Goal: Transaction & Acquisition: Purchase product/service

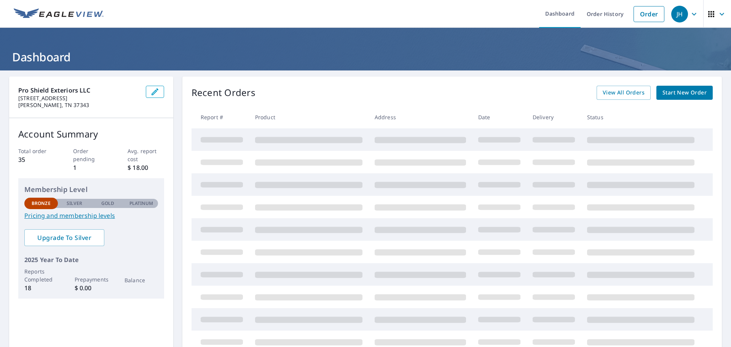
click at [671, 89] on span "Start New Order" at bounding box center [685, 93] width 44 height 10
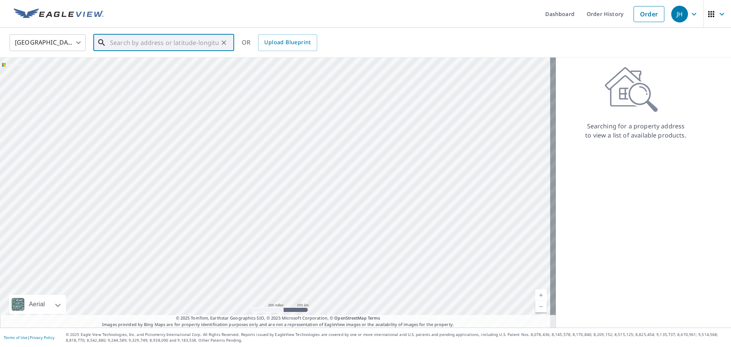
click at [157, 42] on input "text" at bounding box center [164, 42] width 109 height 21
click at [126, 61] on span "[STREET_ADDRESS]" at bounding box center [169, 64] width 120 height 9
type input "[STREET_ADDRESS][PERSON_NAME]"
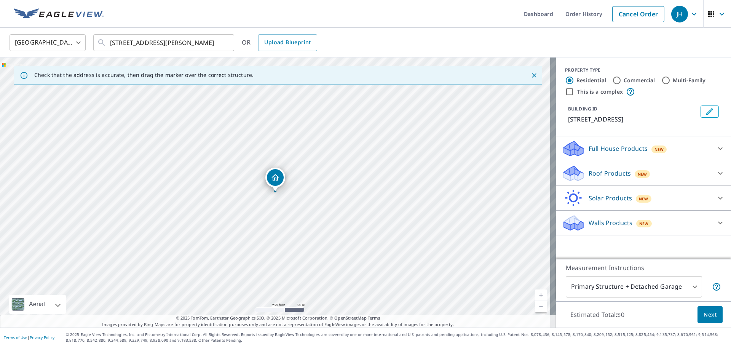
click at [614, 173] on p "Roof Products" at bounding box center [610, 173] width 42 height 9
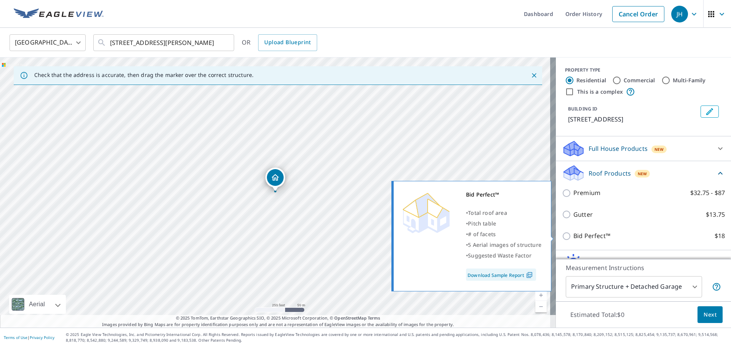
click at [593, 237] on p "Bid Perfect™" at bounding box center [592, 236] width 37 height 10
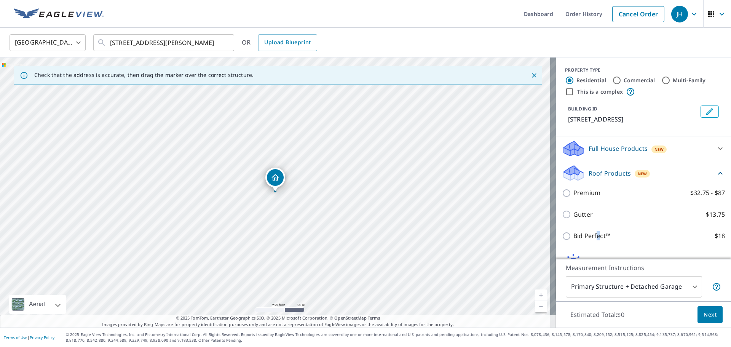
click at [691, 284] on body "JH JH Dashboard Order History Cancel Order JH [GEOGRAPHIC_DATA] [GEOGRAPHIC_DAT…" at bounding box center [365, 173] width 731 height 347
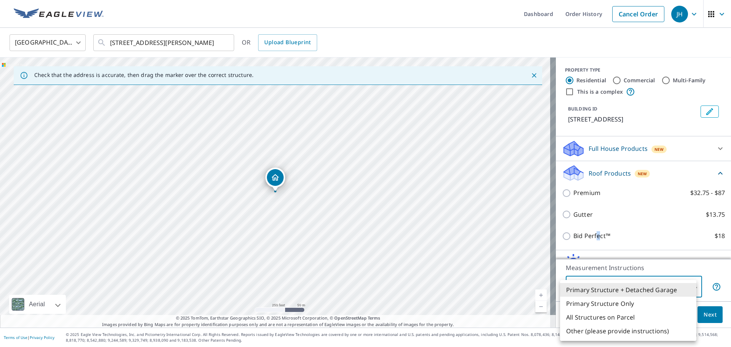
click at [634, 304] on li "Primary Structure Only" at bounding box center [628, 304] width 136 height 14
type input "2"
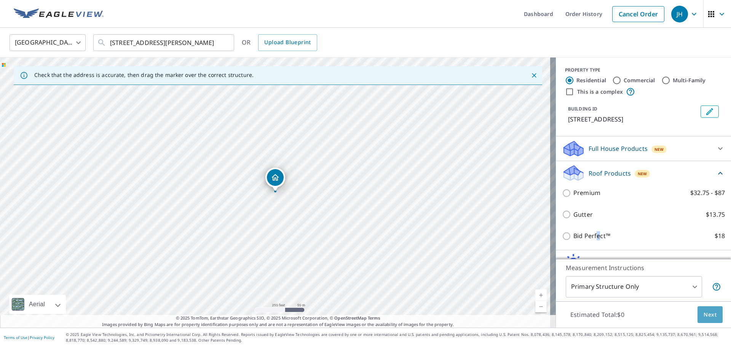
click at [698, 313] on button "Next" at bounding box center [710, 314] width 25 height 17
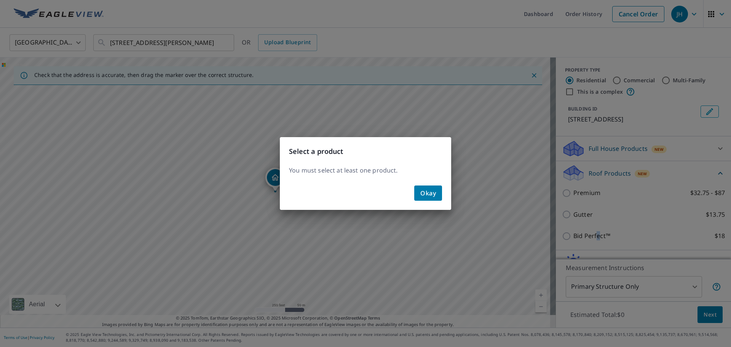
click at [430, 194] on span "Okay" at bounding box center [429, 193] width 16 height 11
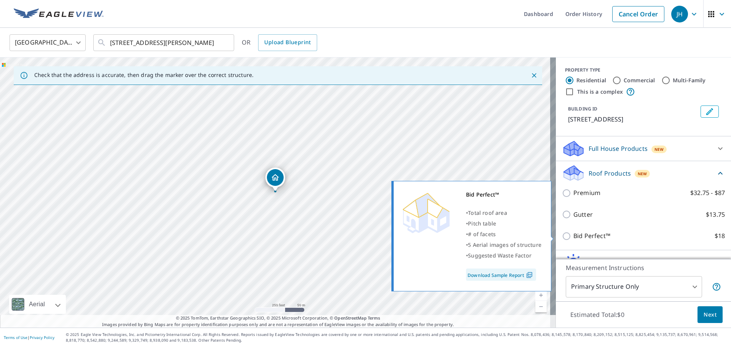
click at [715, 235] on p "$18" at bounding box center [720, 236] width 10 height 10
click at [574, 235] on input "Bid Perfect™ $18" at bounding box center [567, 236] width 11 height 9
checkbox input "true"
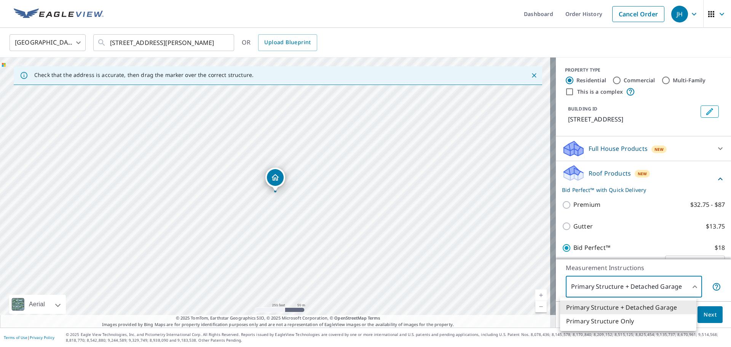
click at [690, 285] on body "JH JH Dashboard Order History Cancel Order JH [GEOGRAPHIC_DATA] [GEOGRAPHIC_DAT…" at bounding box center [365, 173] width 731 height 347
click at [632, 322] on li "Primary Structure Only" at bounding box center [628, 321] width 136 height 14
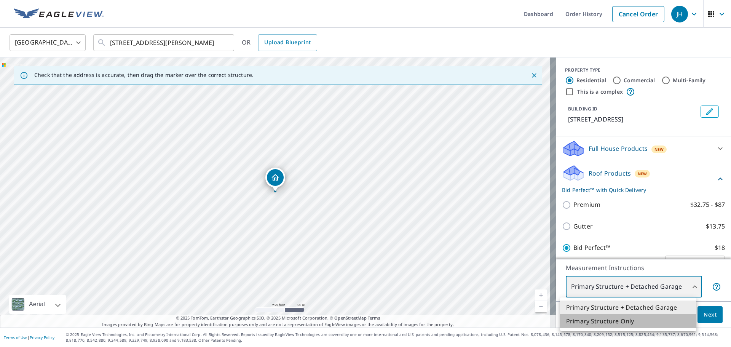
type input "2"
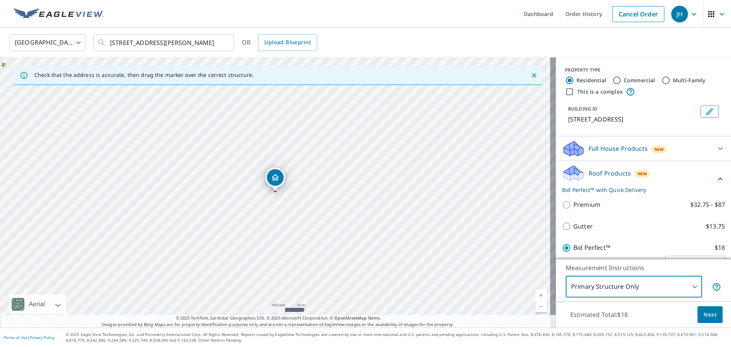
click at [704, 315] on span "Next" at bounding box center [710, 315] width 13 height 10
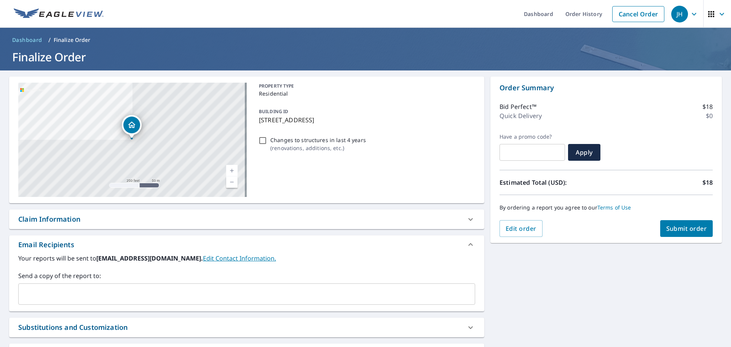
click at [672, 229] on span "Submit order" at bounding box center [687, 228] width 41 height 8
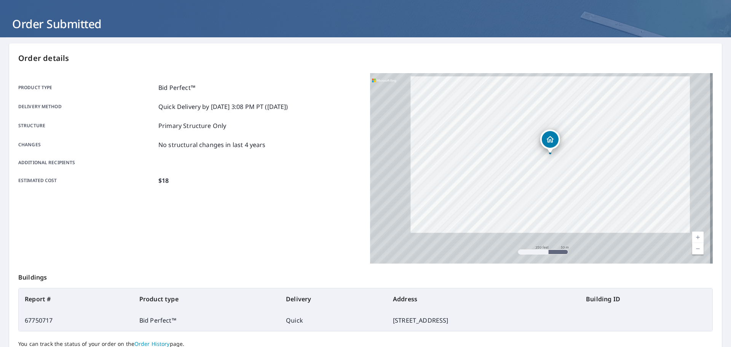
scroll to position [76, 0]
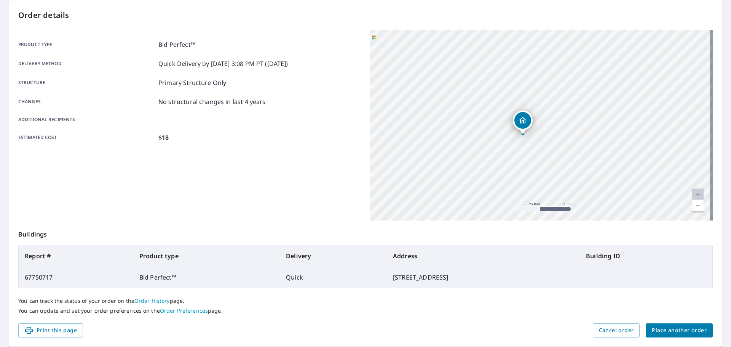
drag, startPoint x: 569, startPoint y: 106, endPoint x: 527, endPoint y: 142, distance: 55.6
click at [527, 144] on div "[STREET_ADDRESS][PERSON_NAME]" at bounding box center [541, 125] width 343 height 190
